Goal: Task Accomplishment & Management: Use online tool/utility

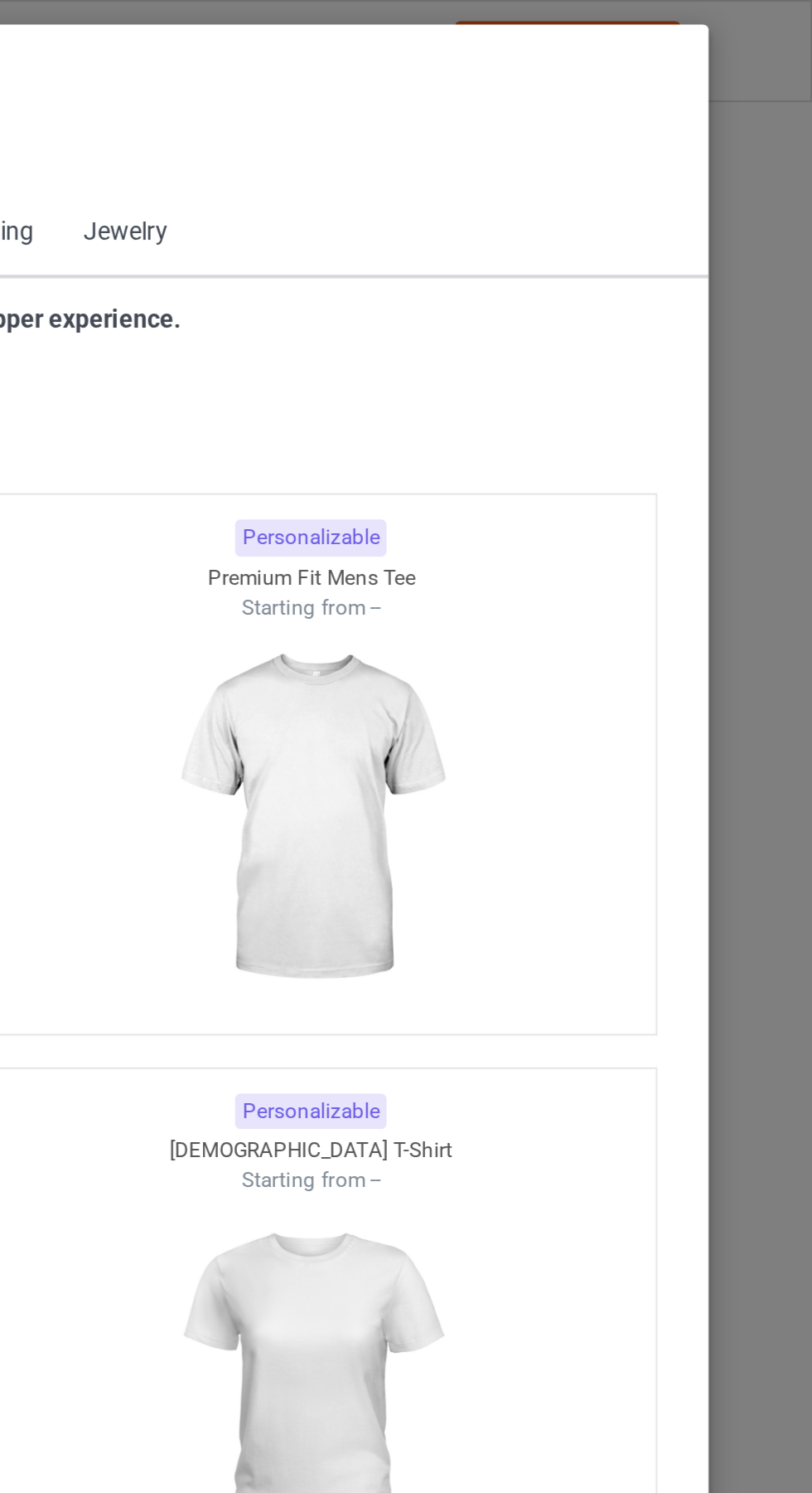
scroll to position [888, 0]
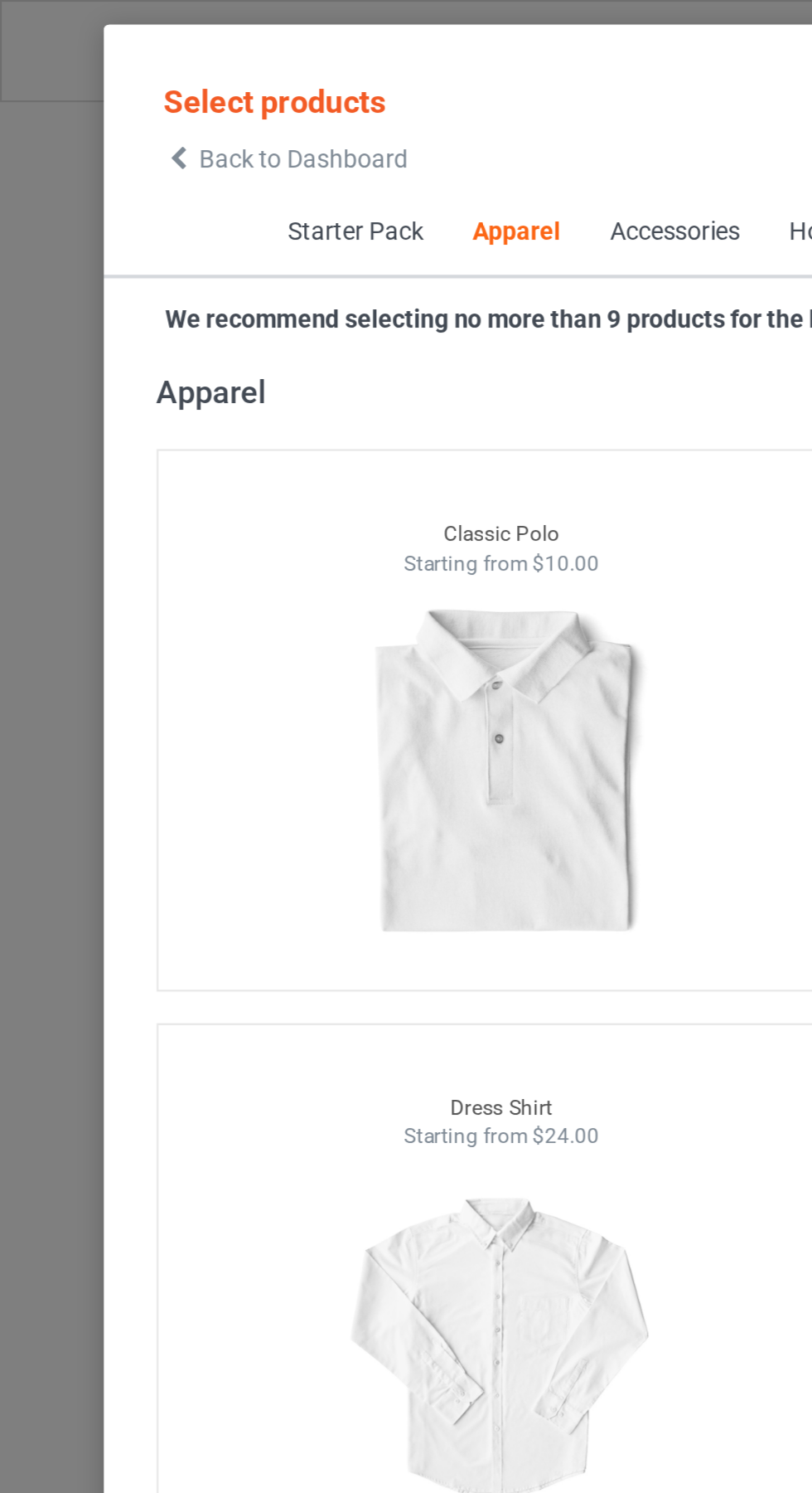
click at [84, 74] on icon at bounding box center [84, 74] width 14 height 12
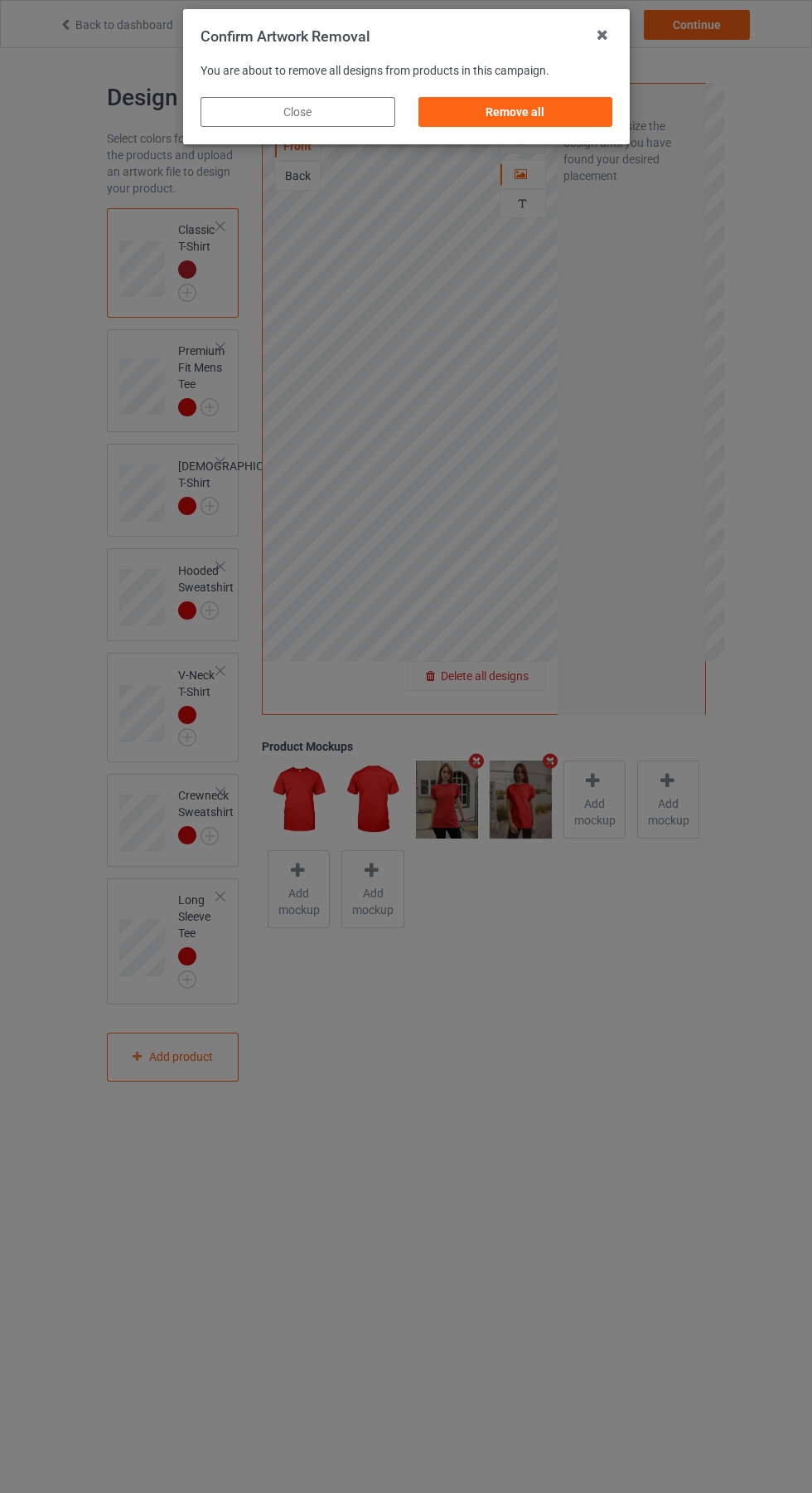
click at [551, 123] on div "Remove all" at bounding box center [515, 112] width 195 height 29
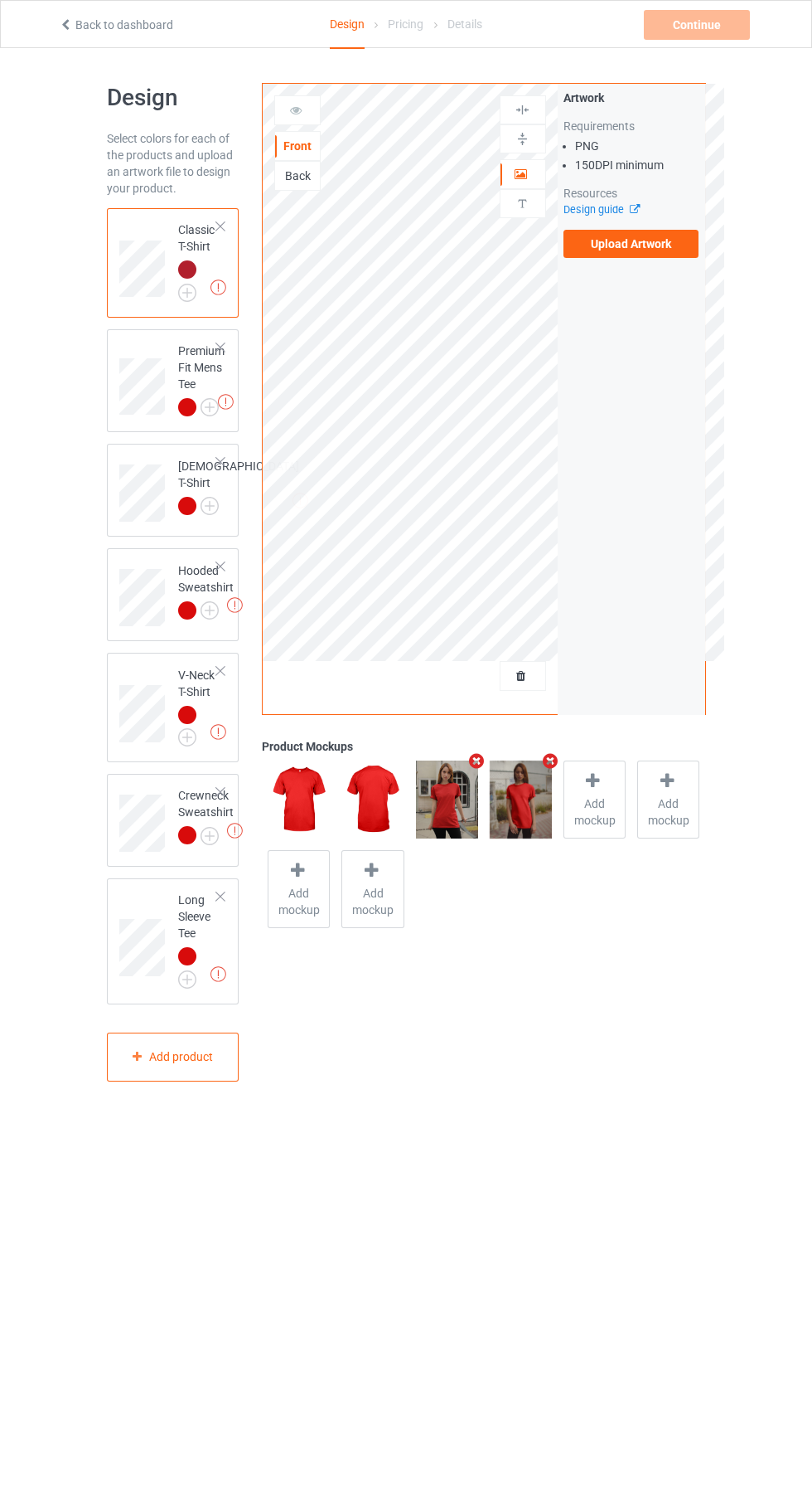
click at [669, 254] on label "Upload Artwork" at bounding box center [632, 243] width 136 height 28
click at [0, 0] on input "Upload Artwork" at bounding box center [0, 0] width 0 height 0
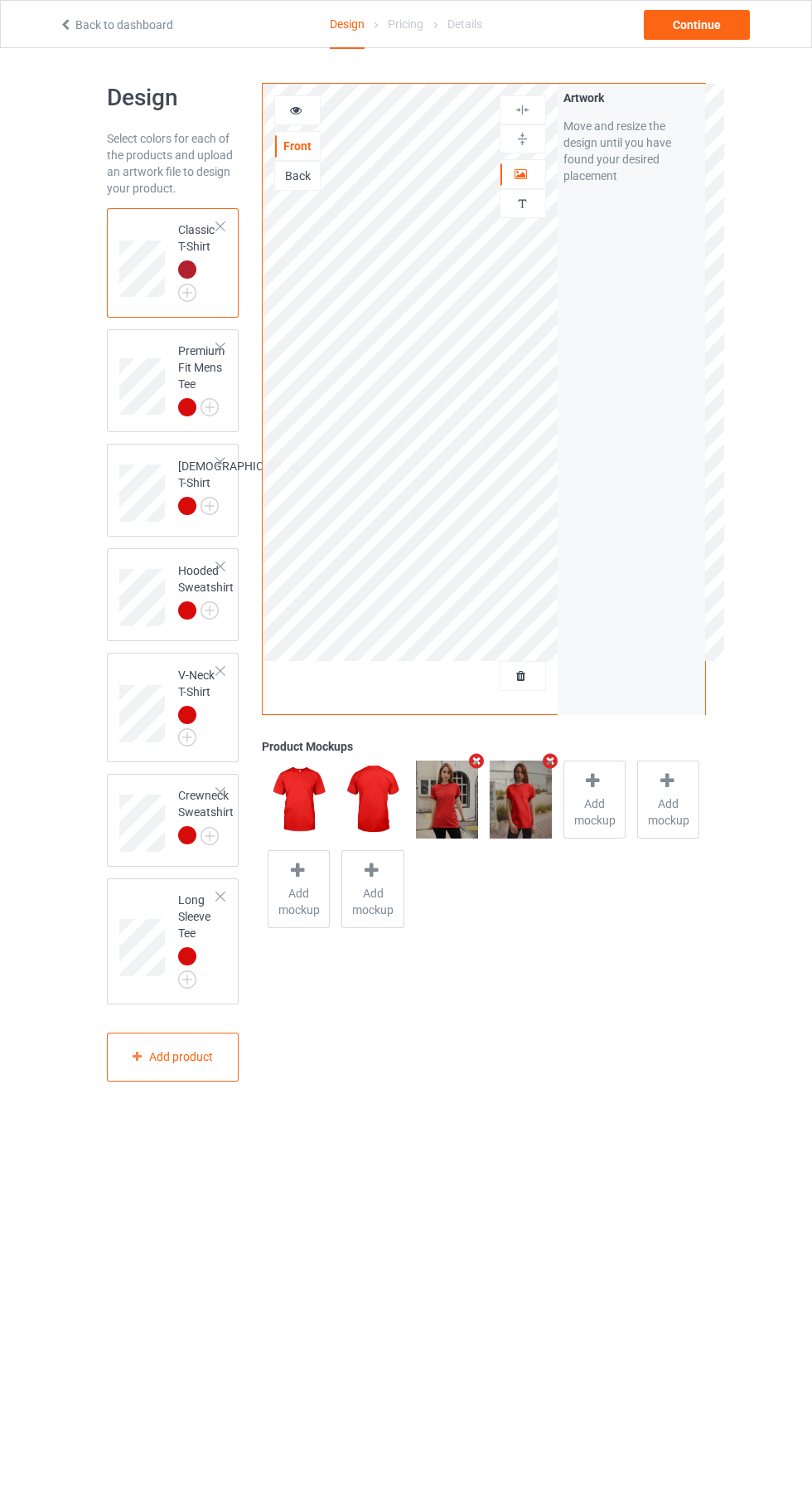
click at [626, 1150] on body "Back to dashboard Design Pricing Details Continue Design Select colors for each…" at bounding box center [406, 794] width 812 height 1493
click at [713, 25] on div "Continue" at bounding box center [697, 25] width 107 height 29
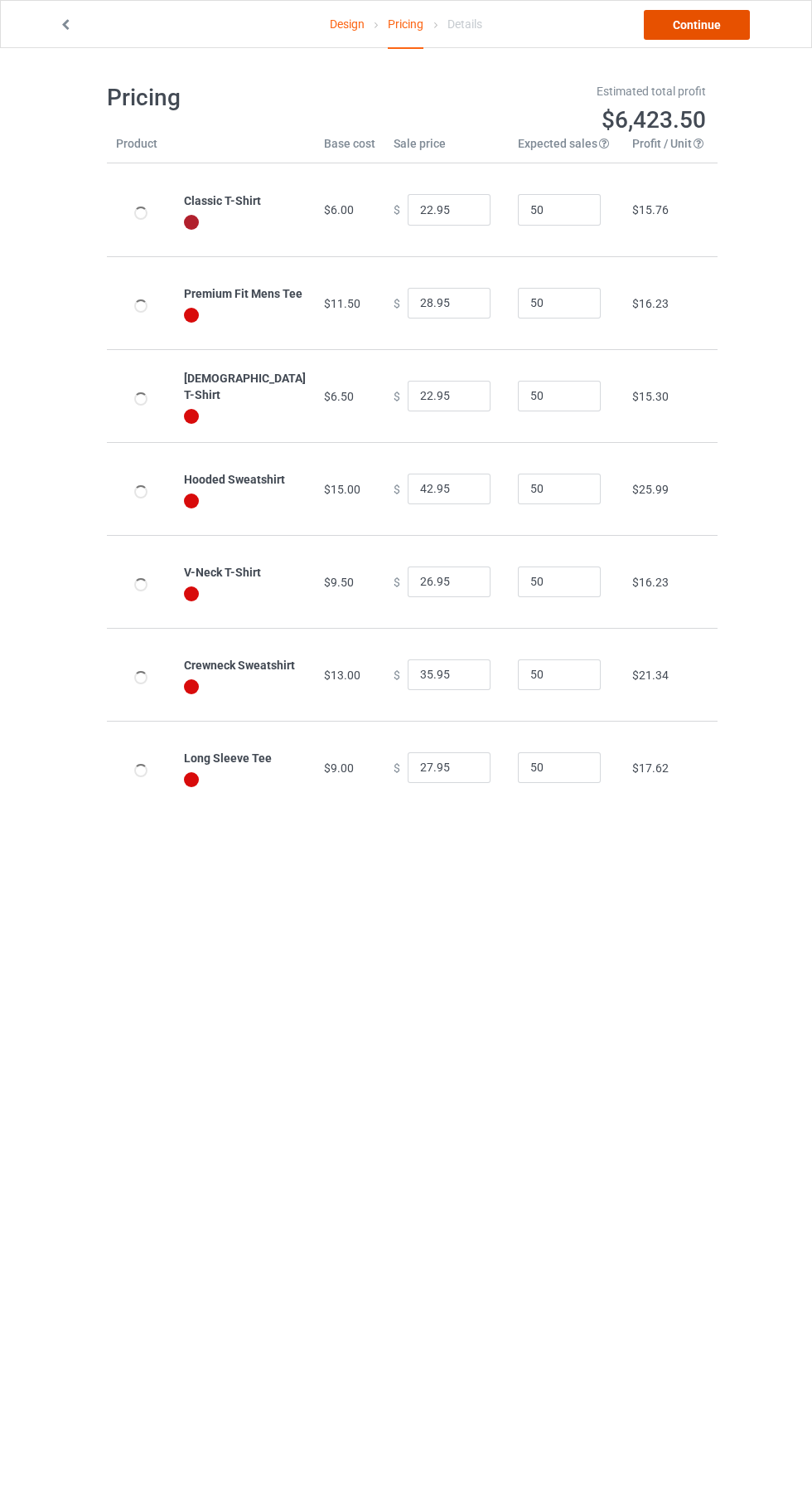
click at [716, 25] on link "Continue" at bounding box center [697, 25] width 107 height 29
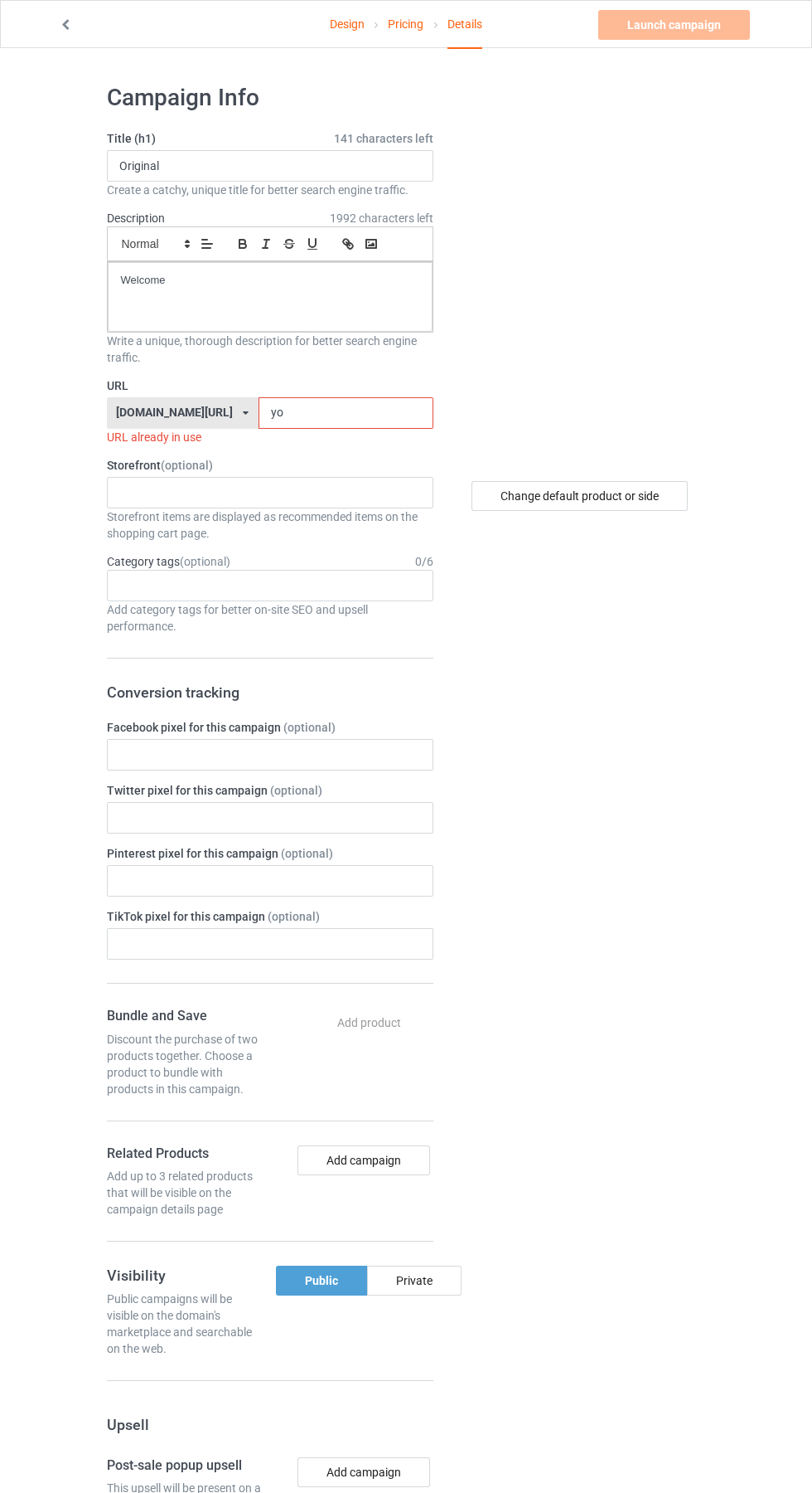
click at [338, 413] on input "yo" at bounding box center [346, 413] width 175 height 31
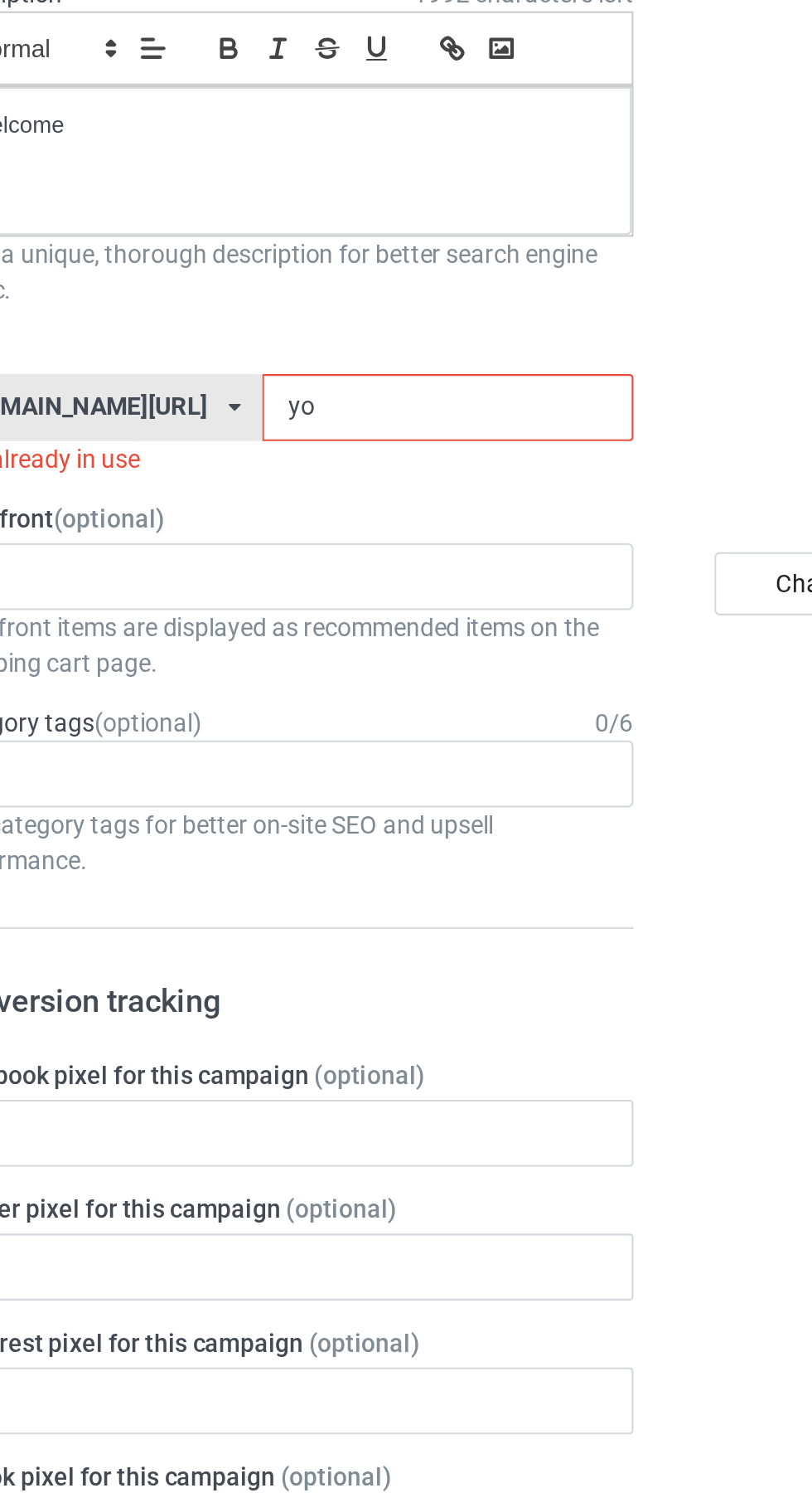
type input "y"
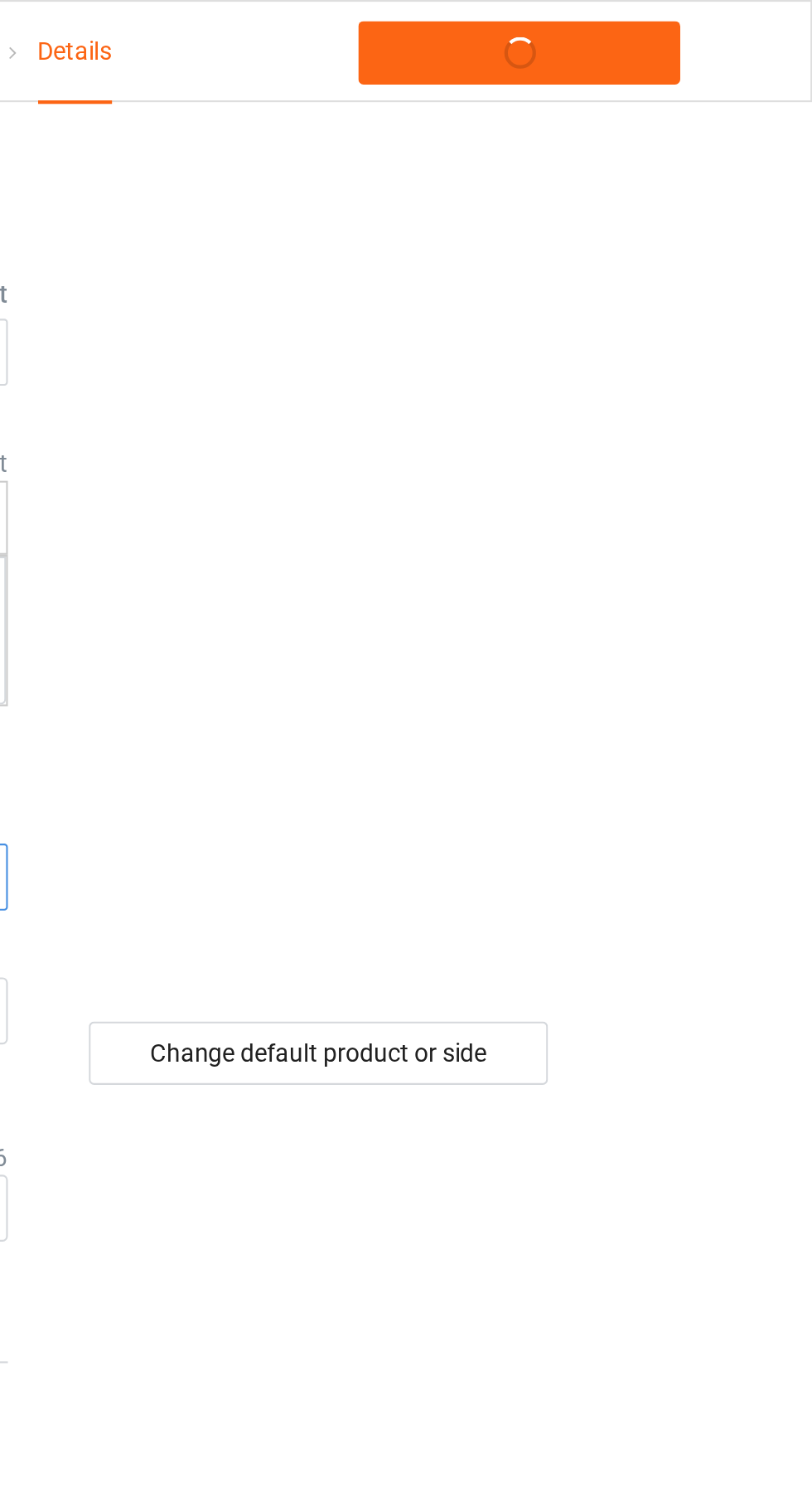
type input "Ir"
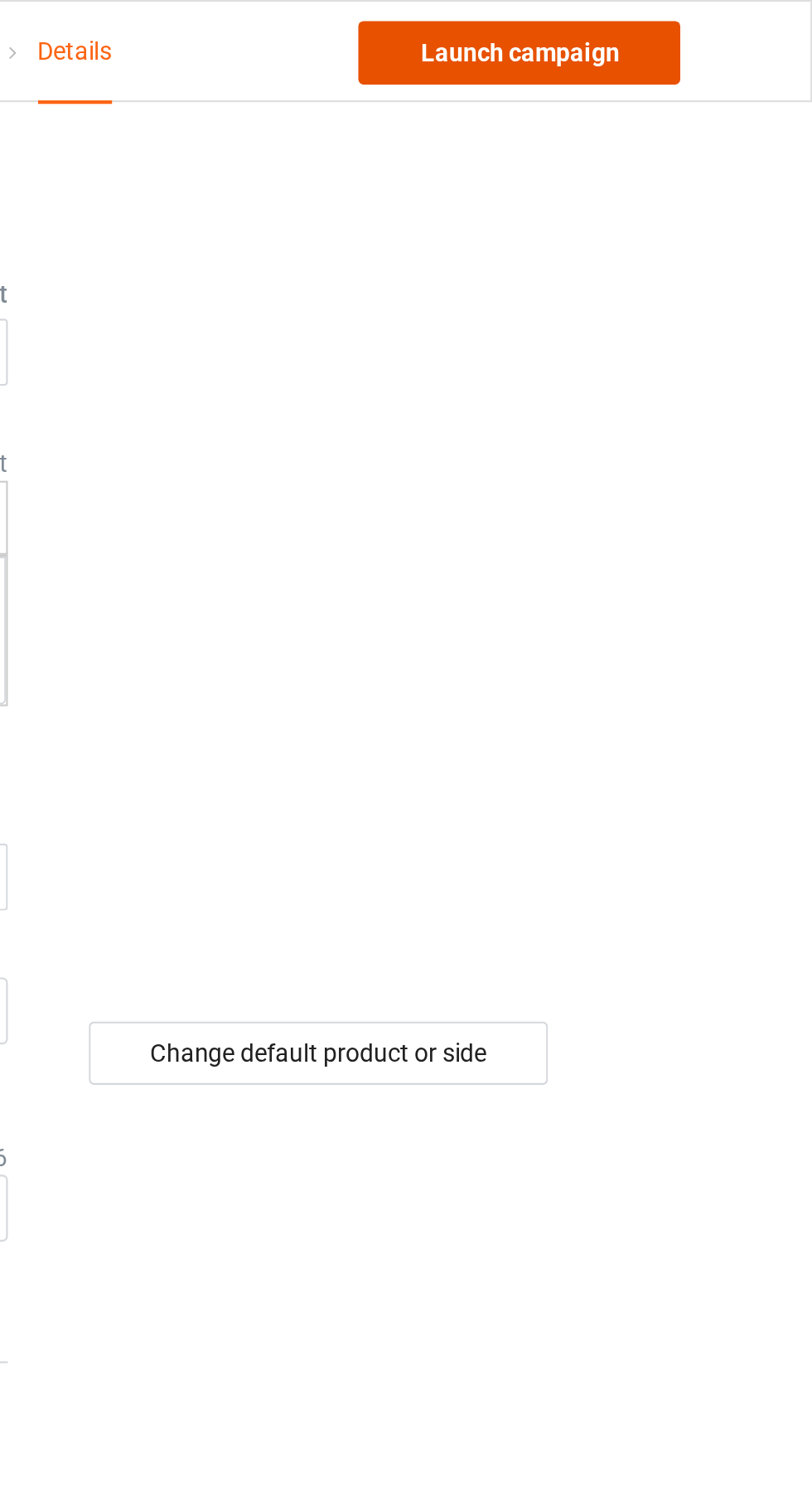
click at [702, 29] on link "Launch campaign" at bounding box center [674, 25] width 152 height 29
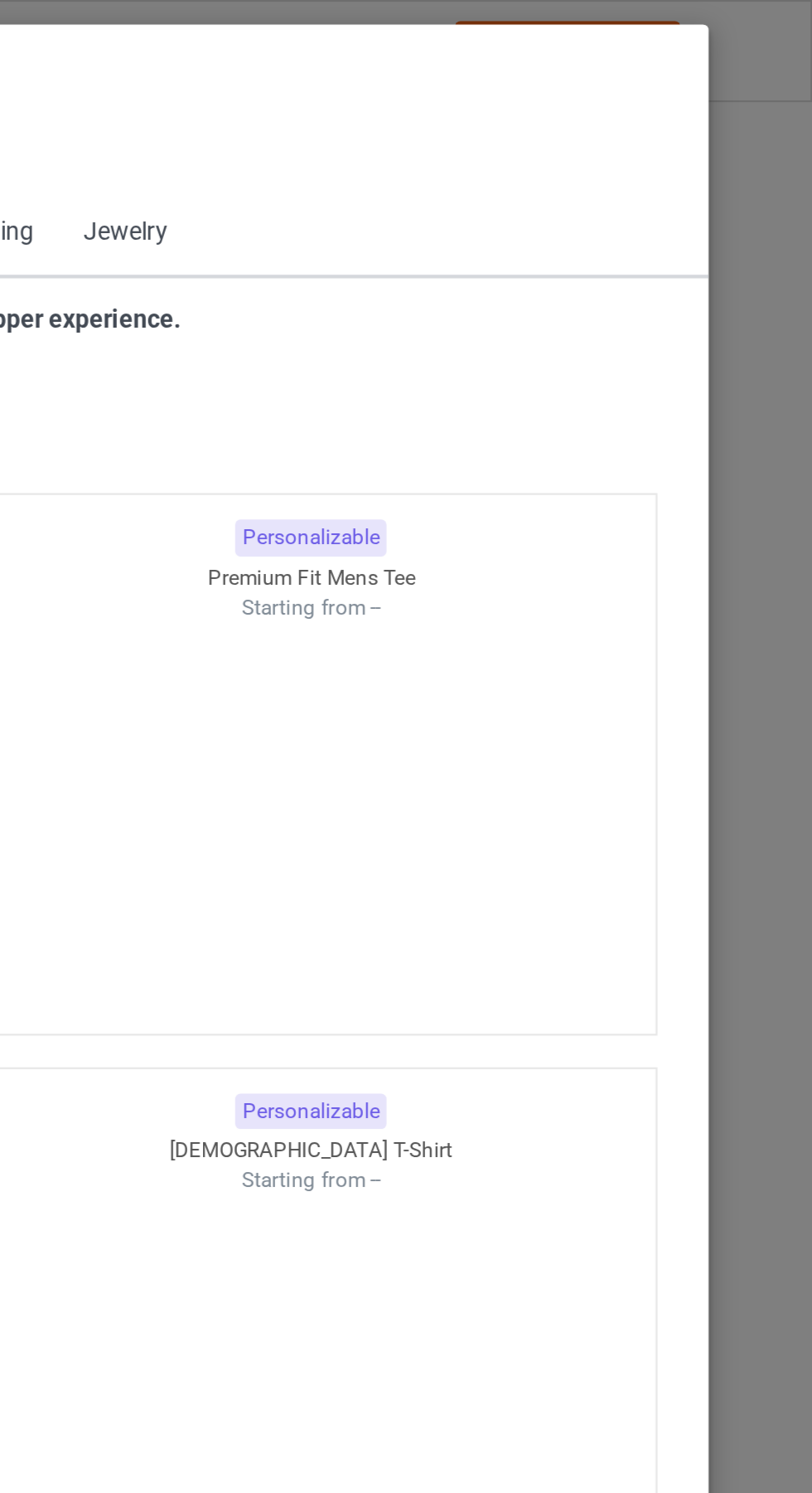
scroll to position [888, 0]
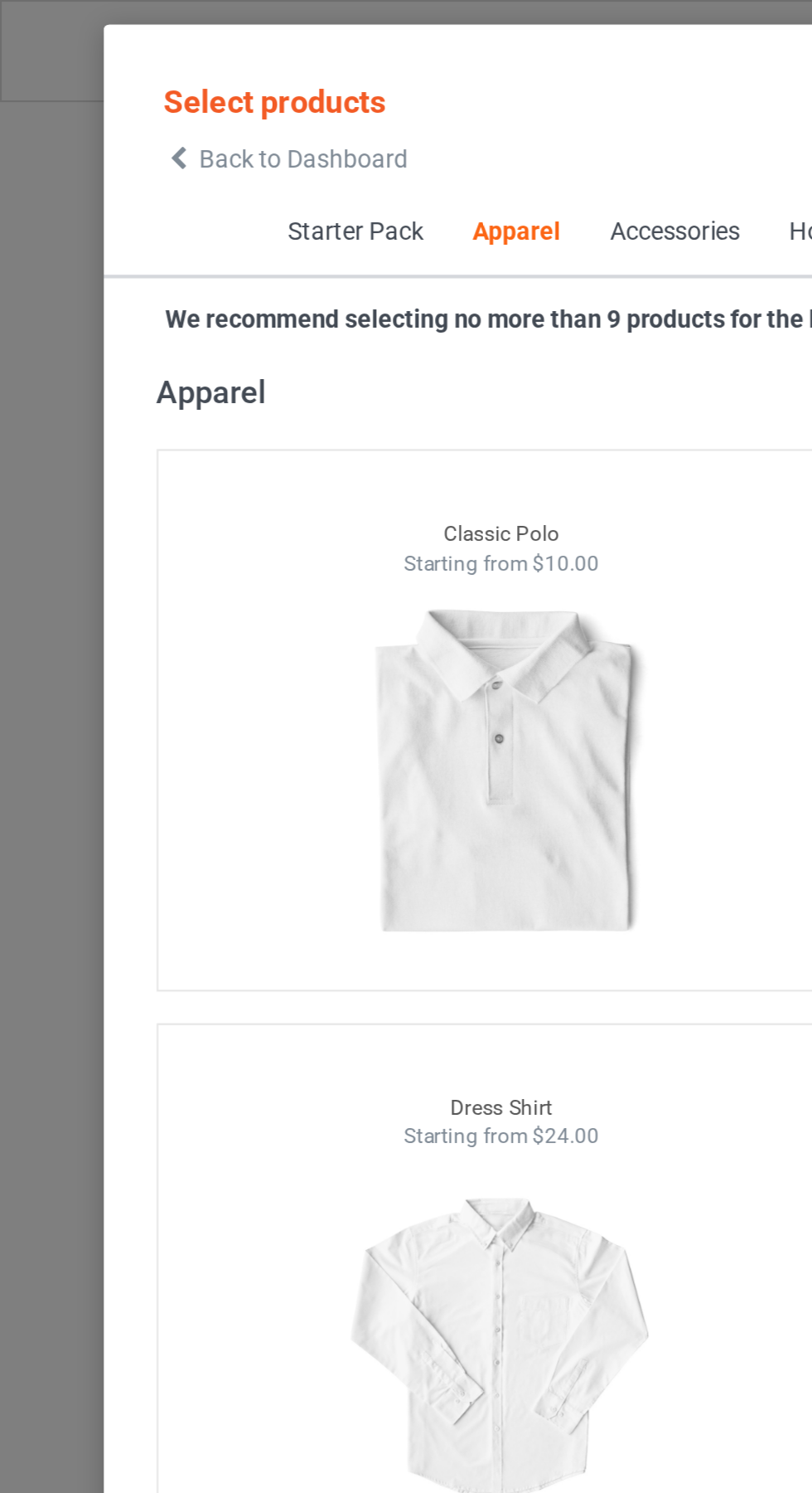
click at [102, 77] on span "Back to Dashboard" at bounding box center [142, 74] width 98 height 13
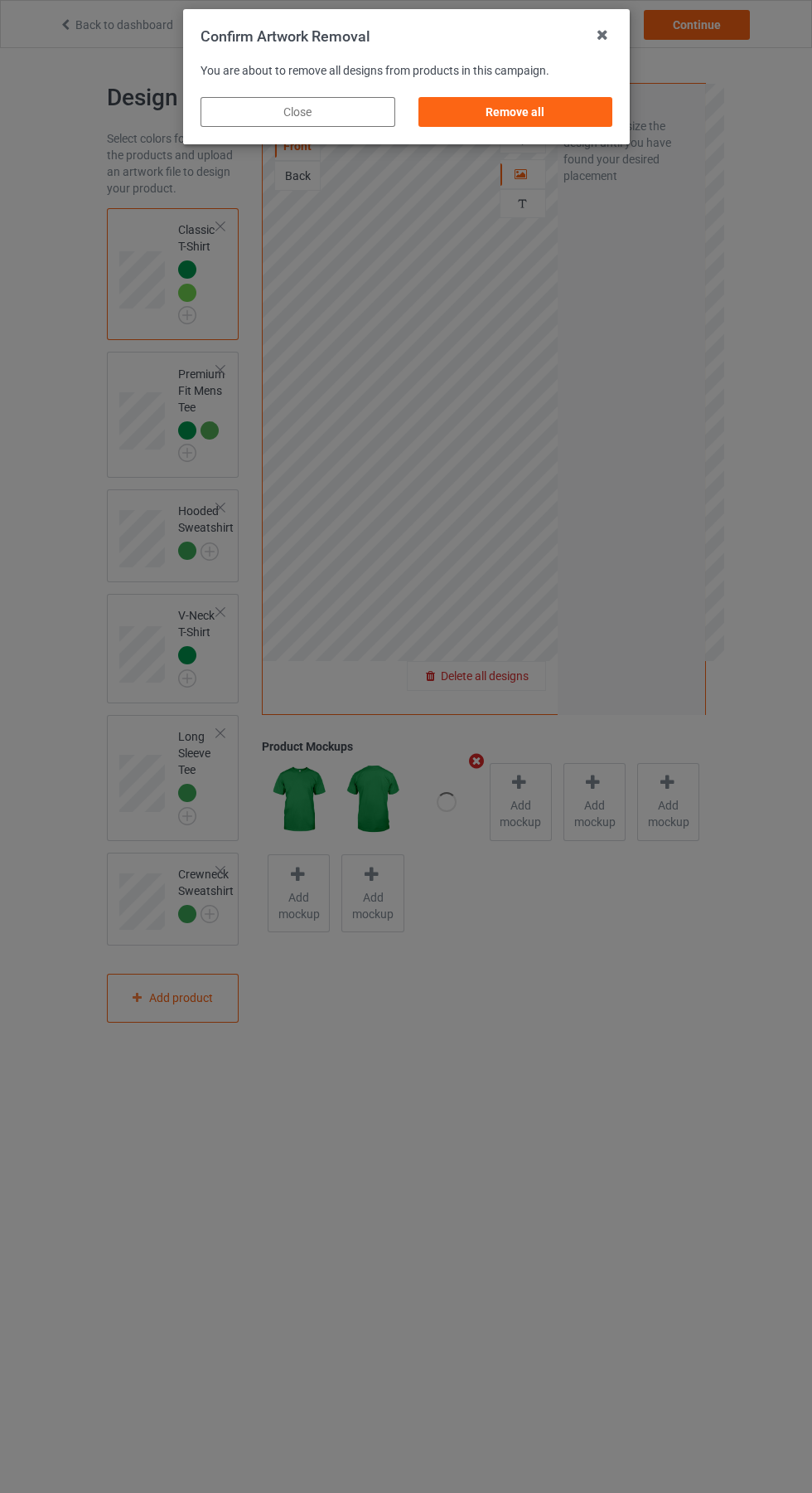
click at [540, 118] on div "Remove all" at bounding box center [515, 112] width 195 height 29
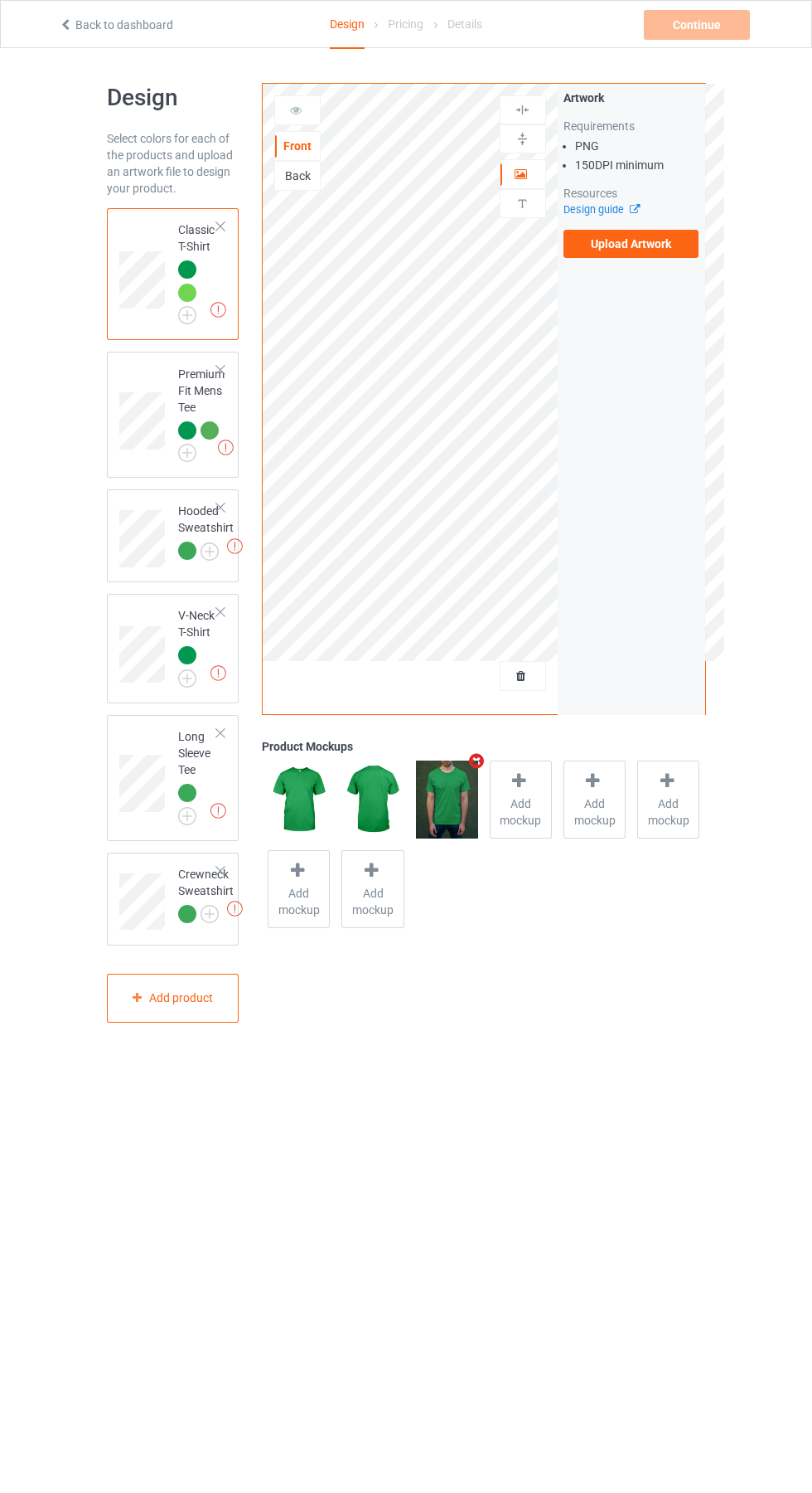
click at [646, 243] on label "Upload Artwork" at bounding box center [632, 243] width 136 height 28
click at [0, 0] on input "Upload Artwork" at bounding box center [0, 0] width 0 height 0
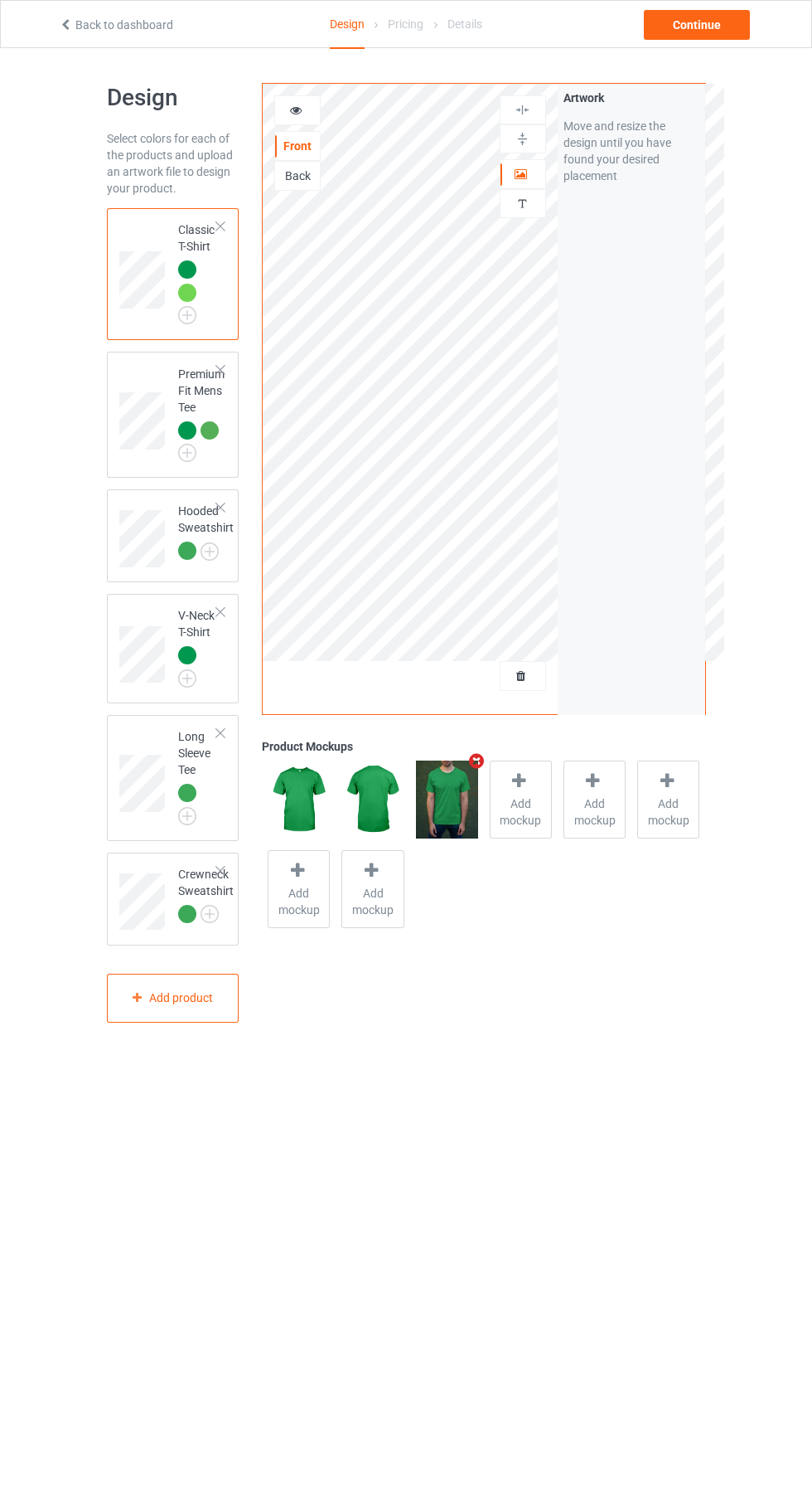
click at [477, 762] on icon "Remove mockup" at bounding box center [477, 761] width 21 height 17
click at [456, 806] on span "Add mockup" at bounding box center [447, 812] width 61 height 33
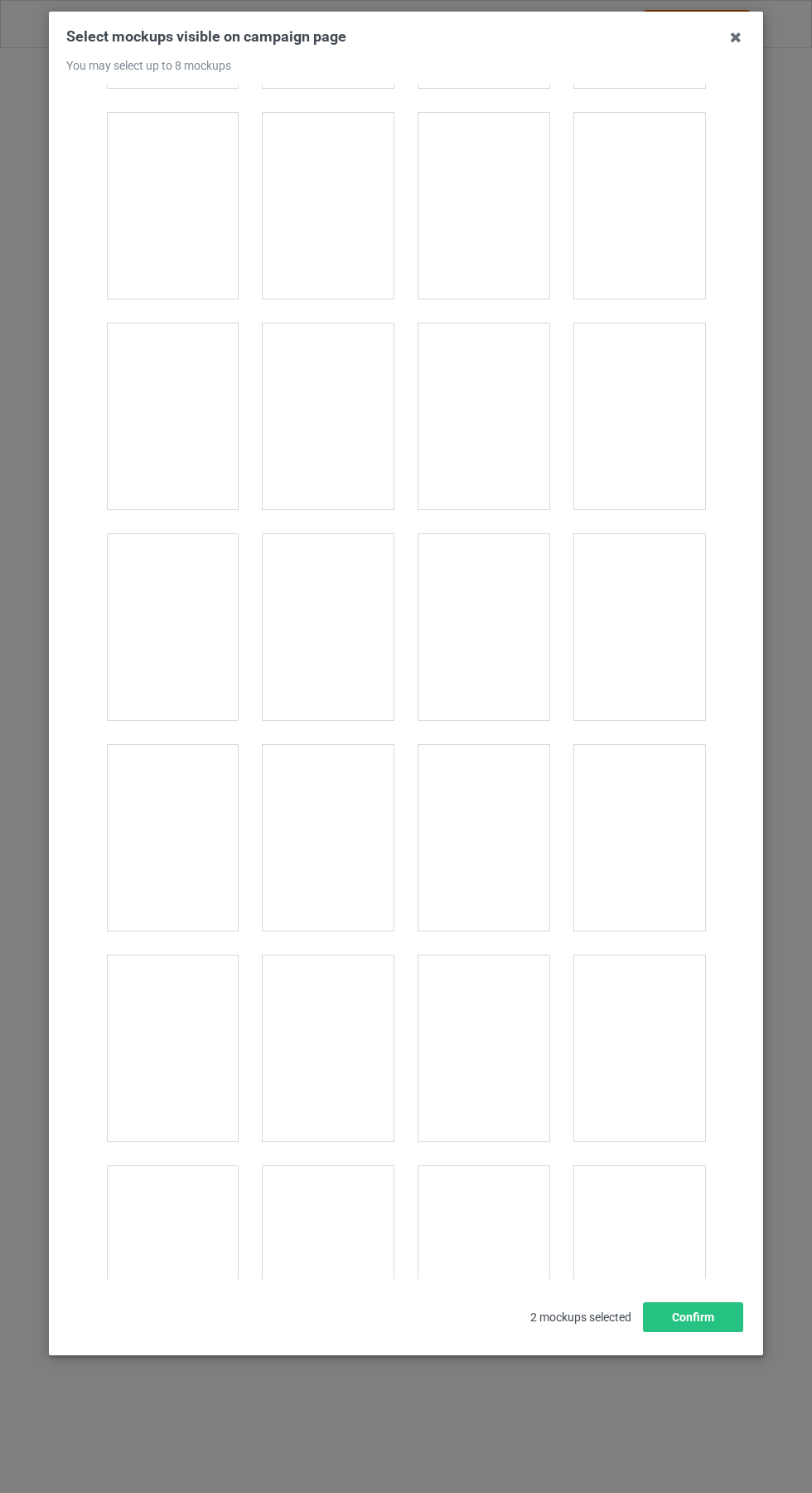
scroll to position [3657, 0]
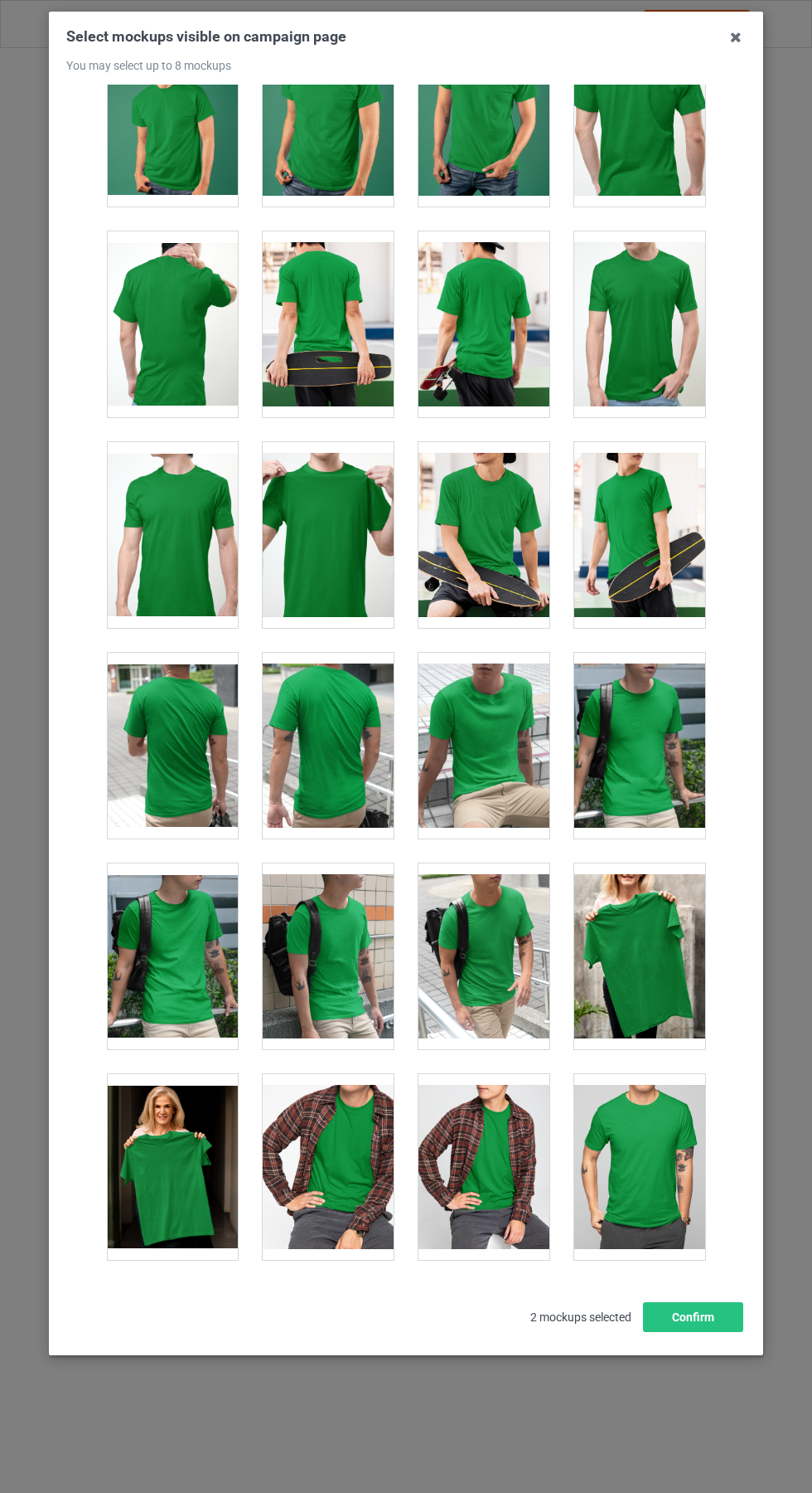
click at [330, 497] on div at bounding box center [328, 535] width 131 height 186
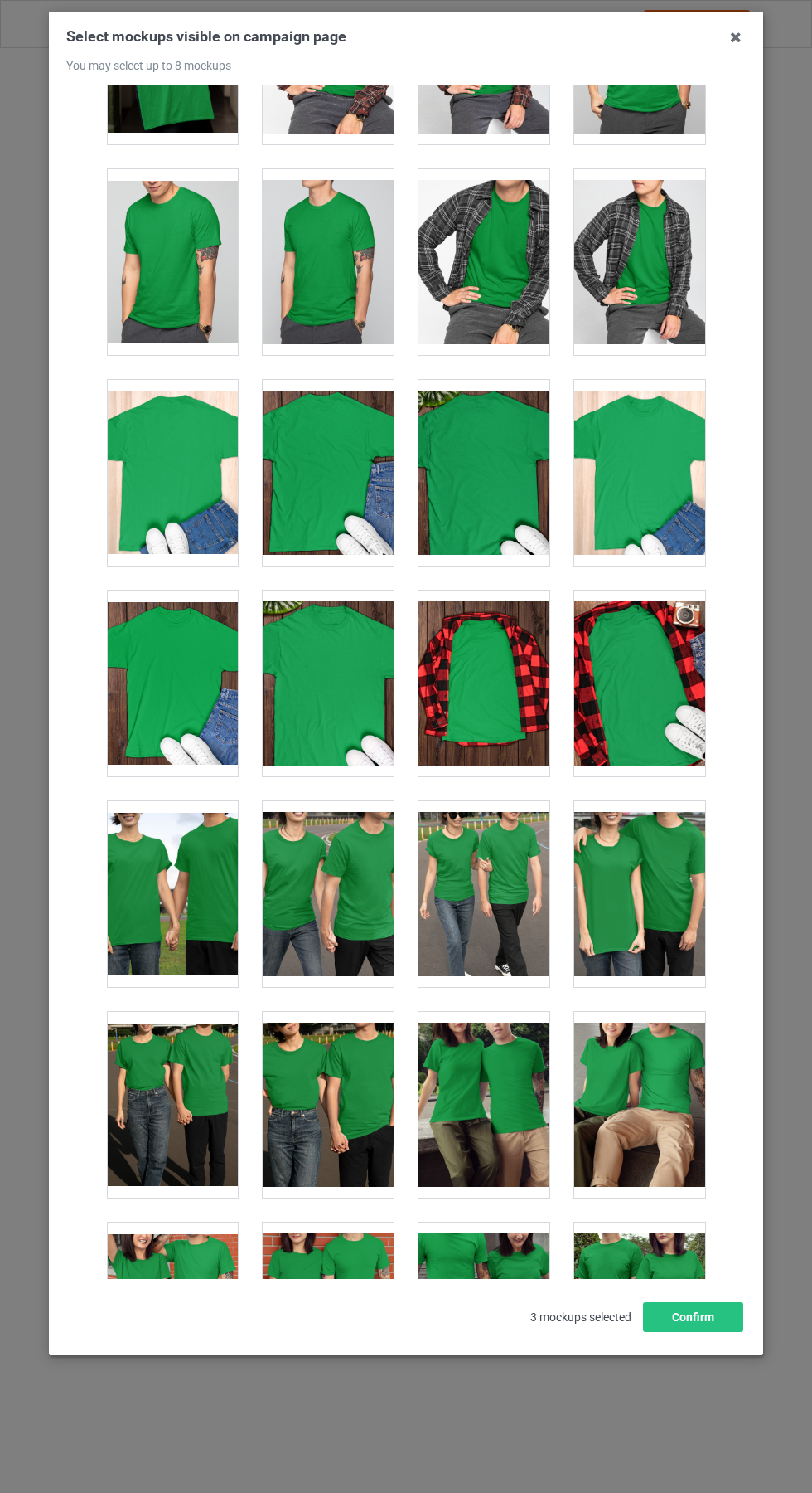
scroll to position [4777, 0]
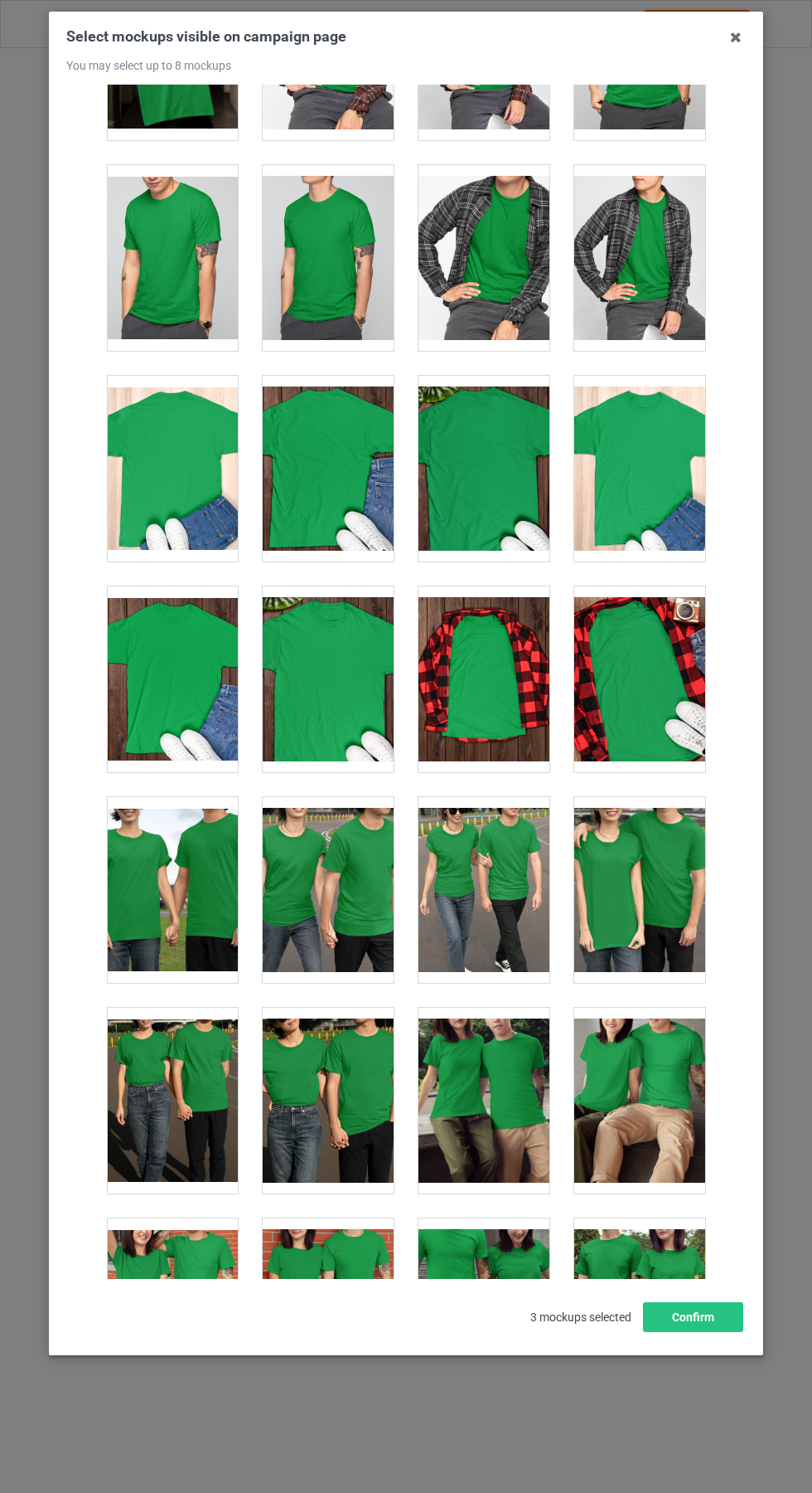
click at [322, 656] on div at bounding box center [328, 679] width 131 height 186
click at [645, 439] on div at bounding box center [639, 469] width 131 height 186
click at [736, 37] on icon at bounding box center [736, 37] width 27 height 27
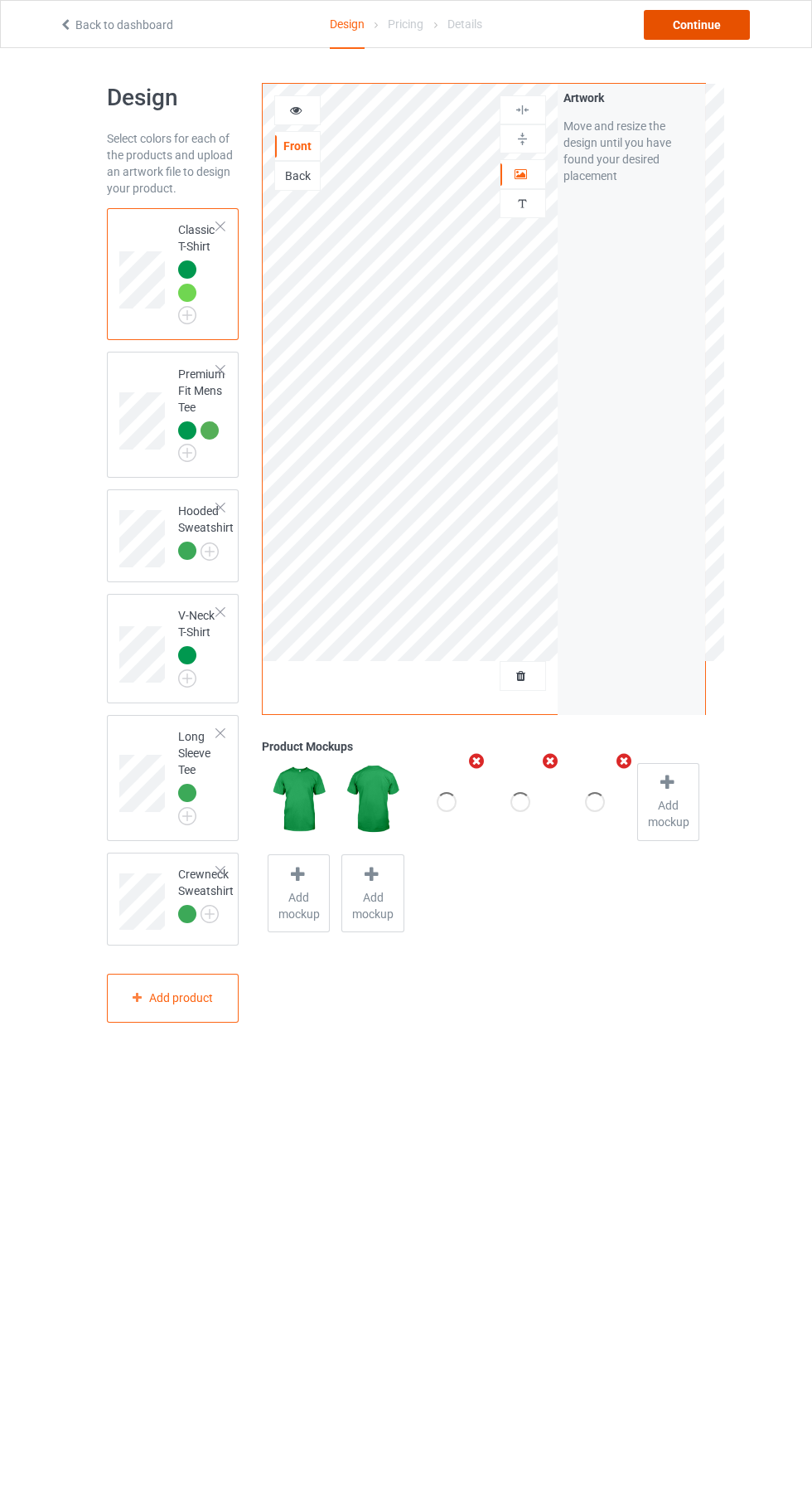
click at [728, 38] on div "Continue" at bounding box center [697, 25] width 107 height 29
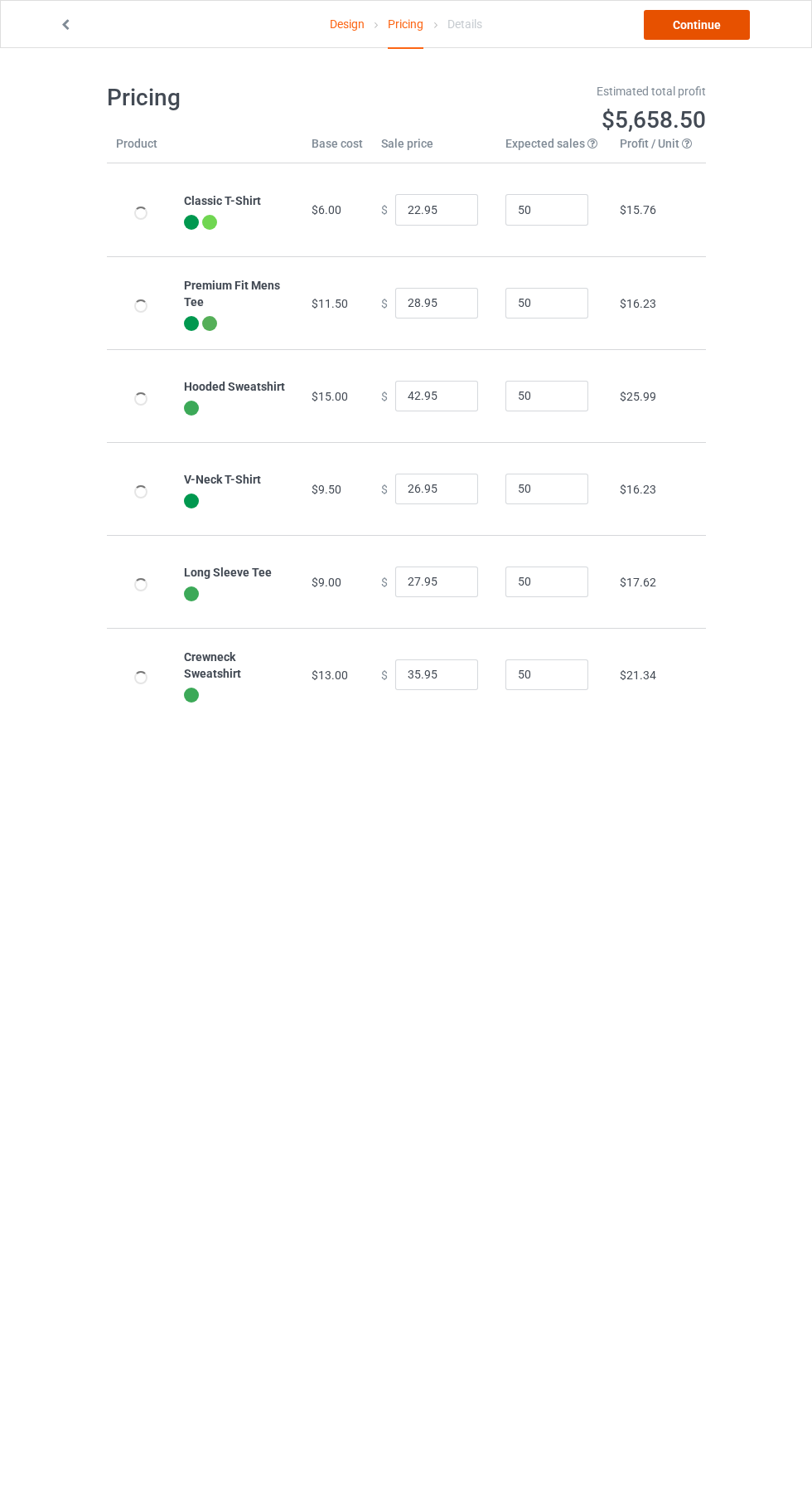
click at [697, 34] on link "Continue" at bounding box center [697, 25] width 107 height 29
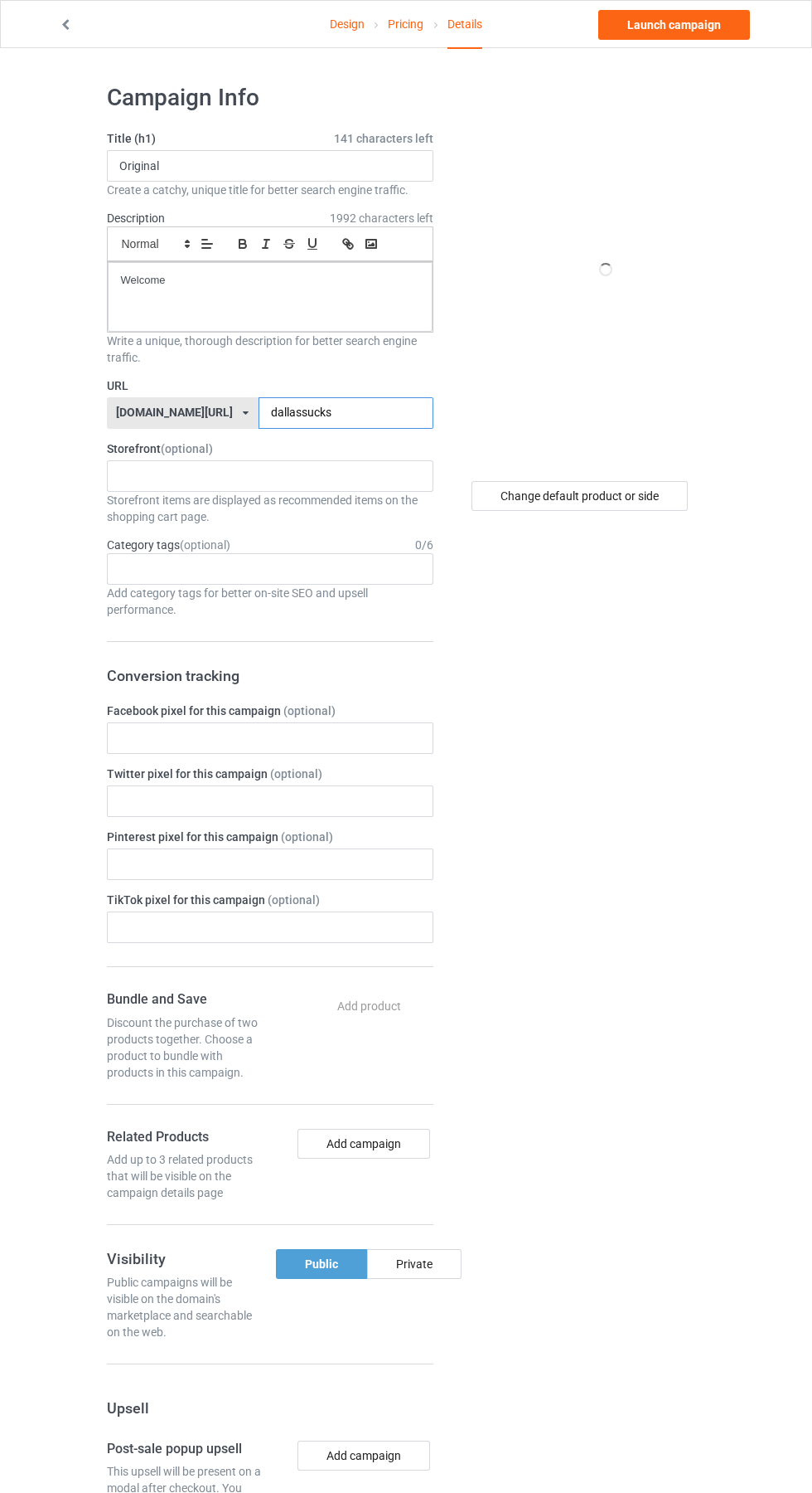
click at [361, 412] on input "dallassucks" at bounding box center [346, 413] width 175 height 31
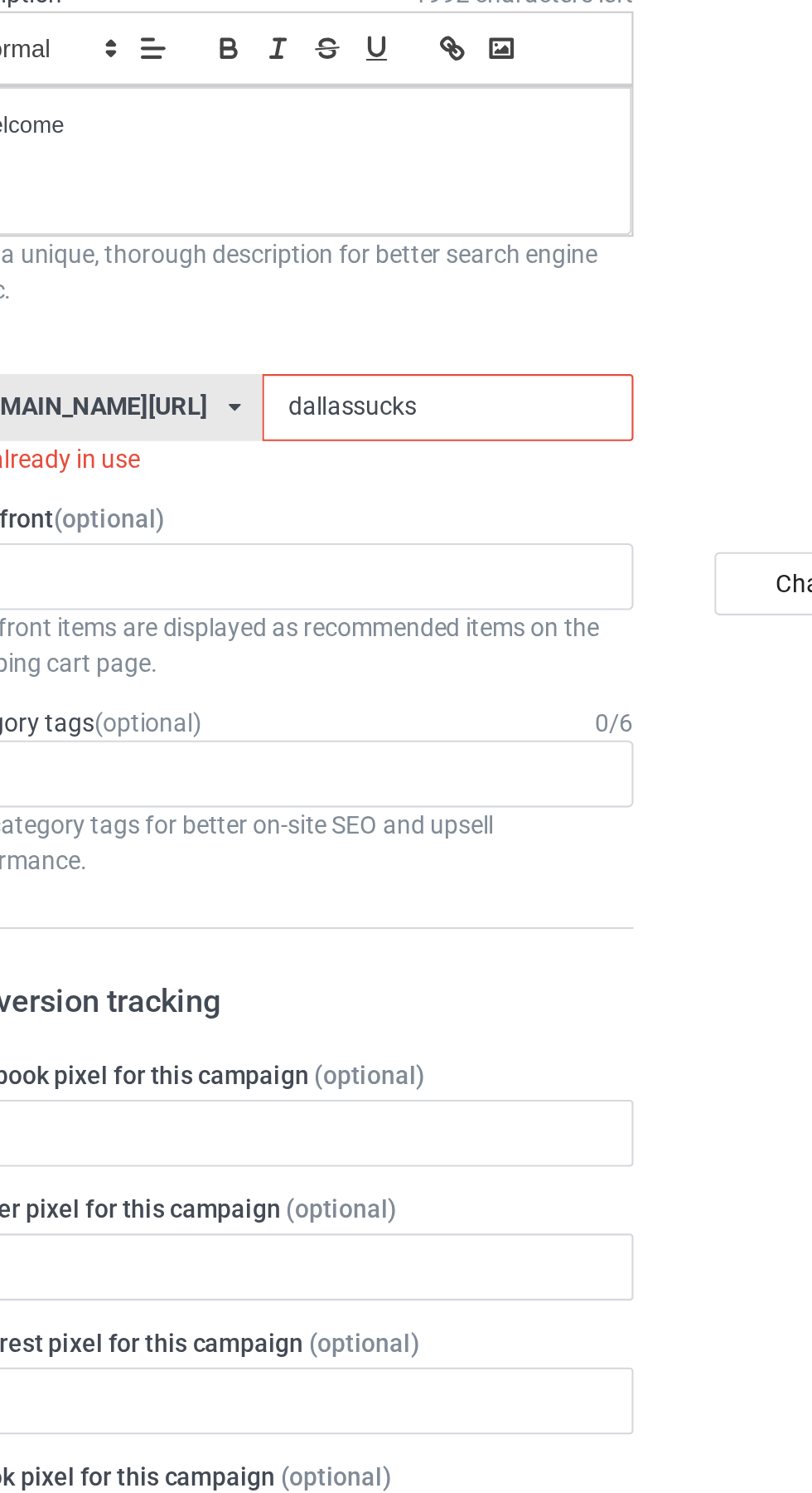
type input "dallassuck"
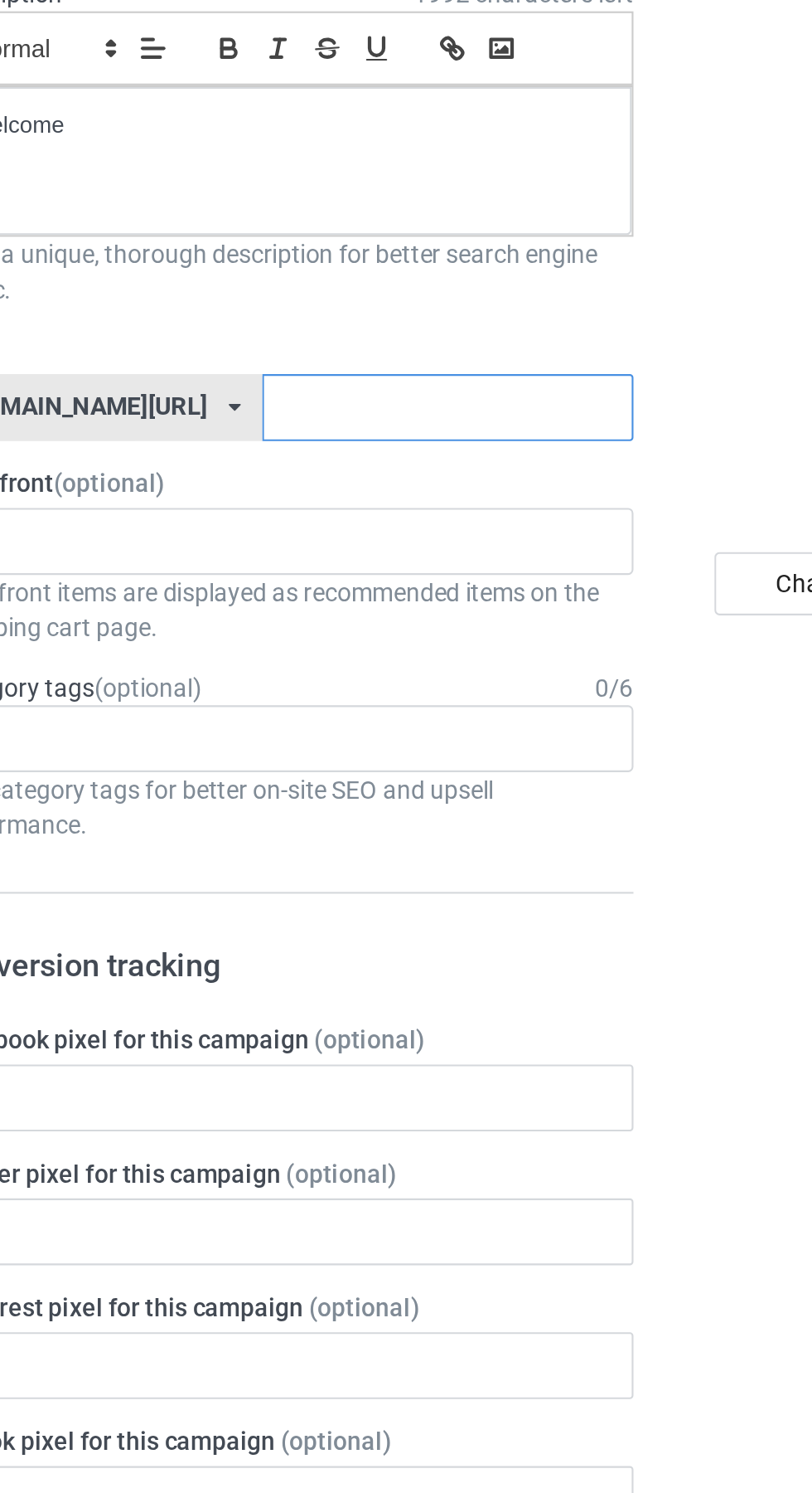
type input "A"
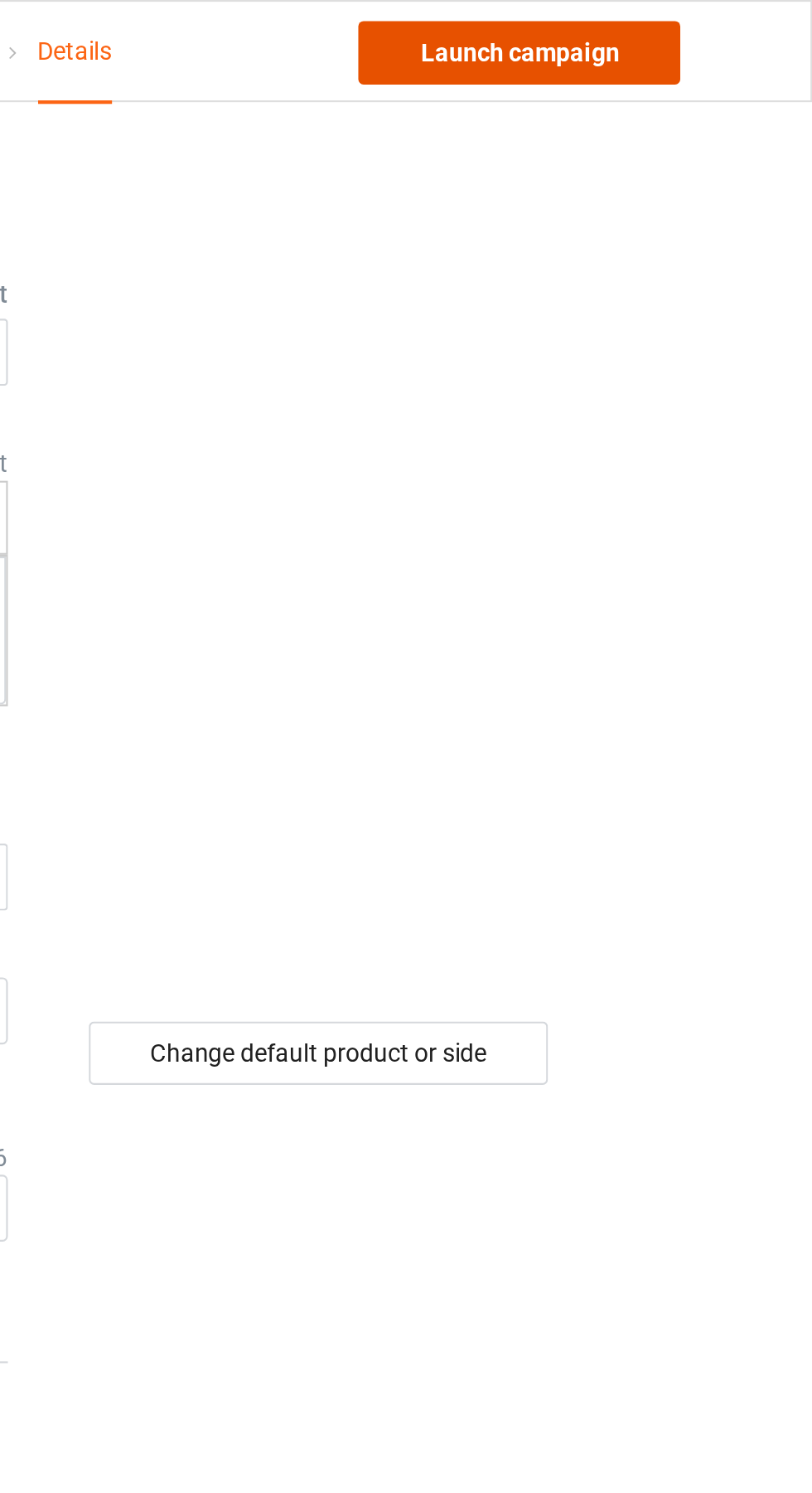
click at [702, 23] on link "Launch campaign" at bounding box center [674, 25] width 152 height 29
